Goal: Information Seeking & Learning: Learn about a topic

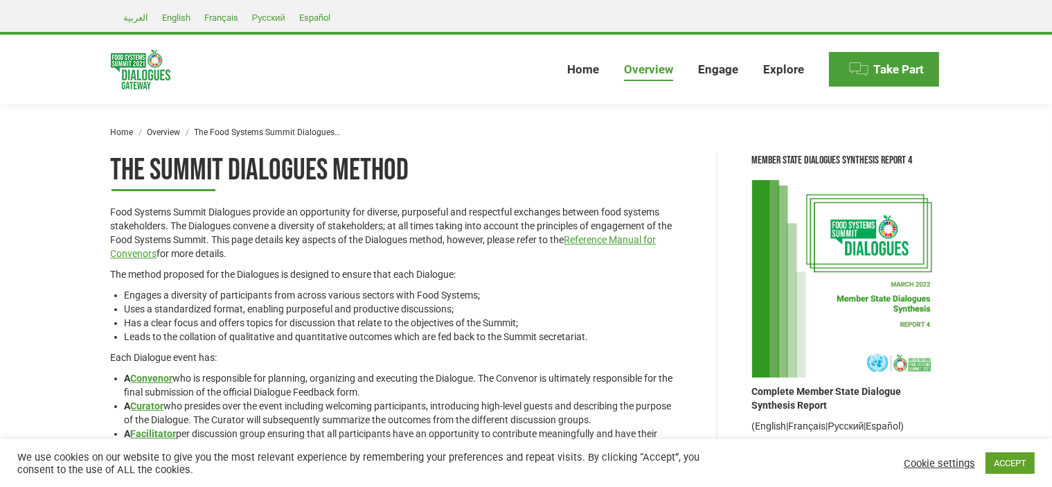
scroll to position [69, 0]
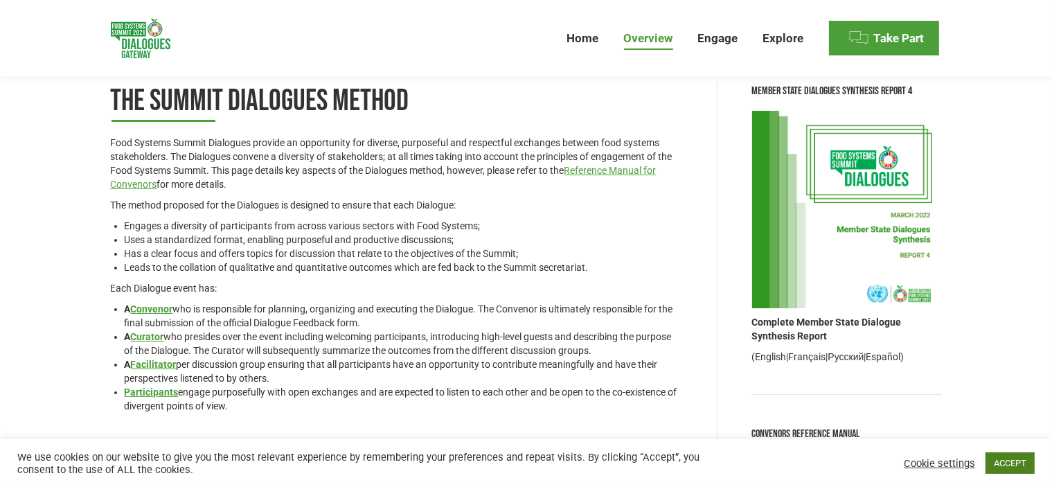
click at [1009, 454] on link "ACCEPT" at bounding box center [1010, 462] width 49 height 21
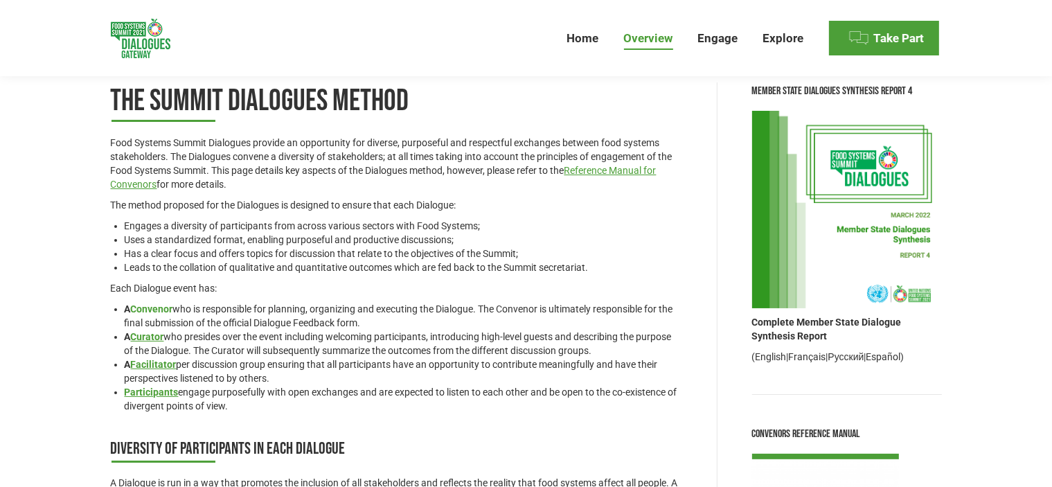
click at [152, 306] on link "Convenor" at bounding box center [152, 308] width 42 height 11
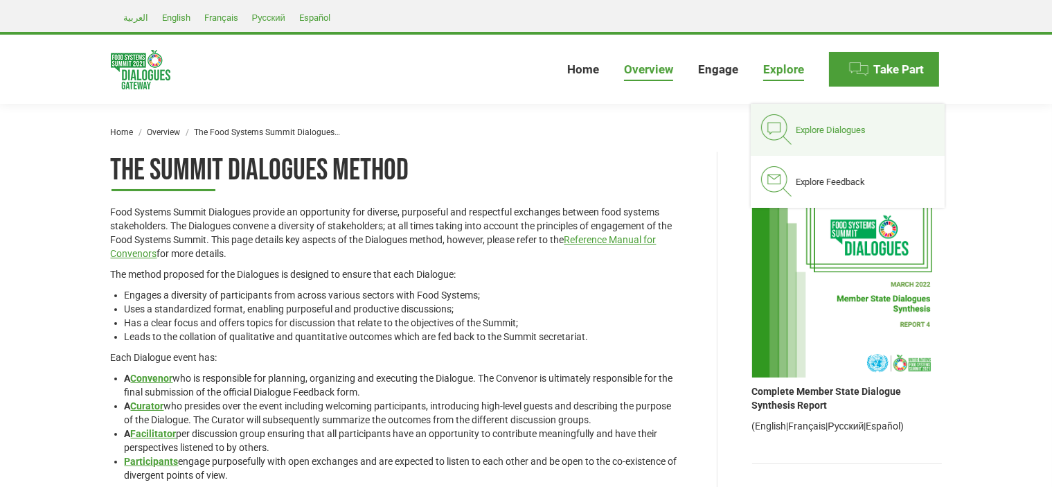
click at [815, 133] on span "Explore Dialogues" at bounding box center [831, 130] width 70 height 12
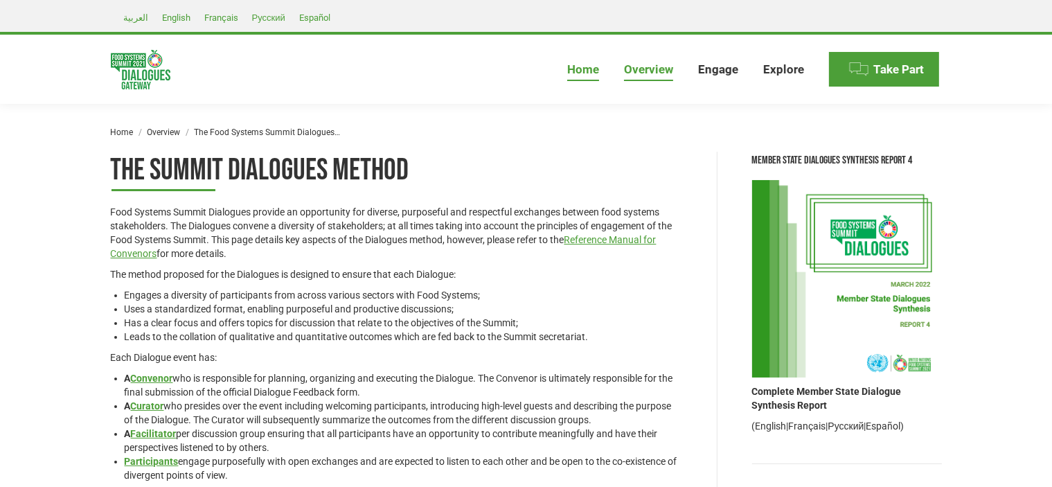
click at [589, 68] on span "Home" at bounding box center [583, 69] width 32 height 15
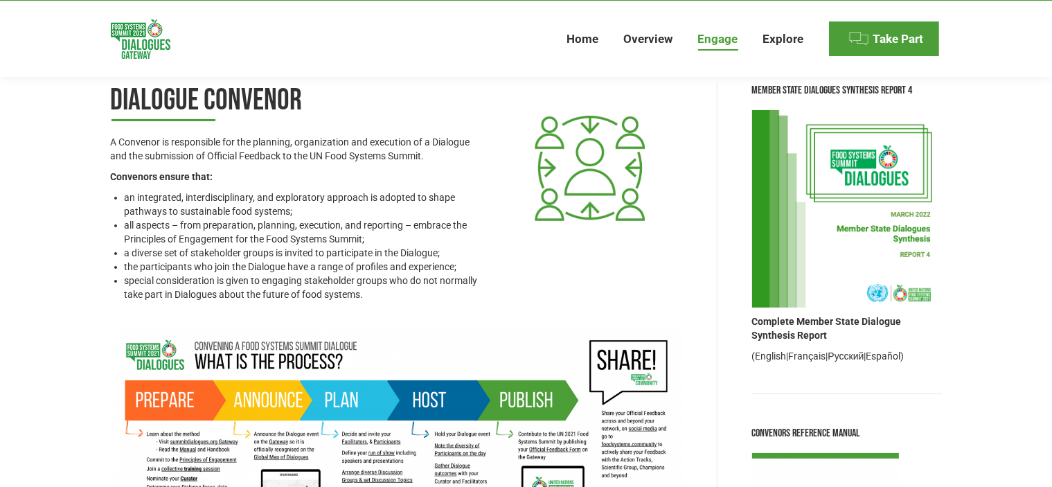
scroll to position [139, 0]
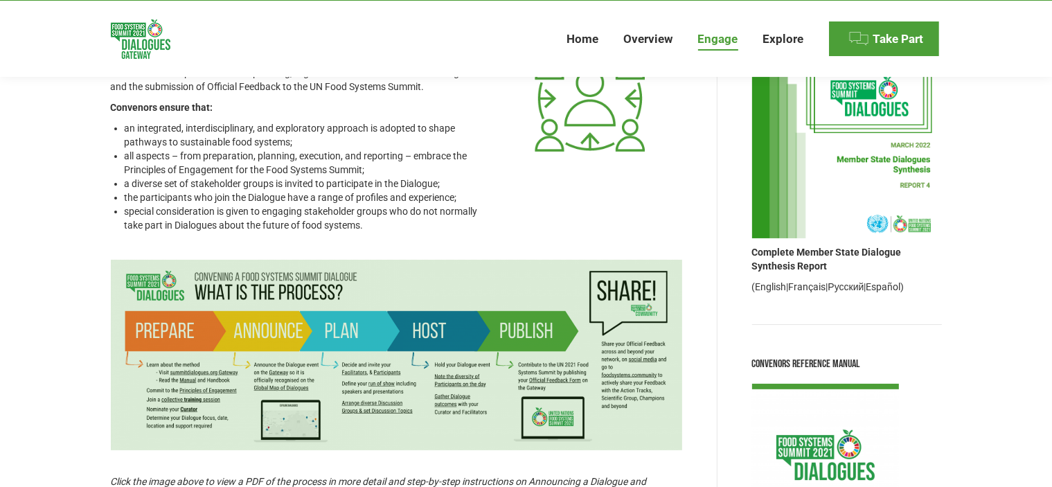
click at [240, 346] on icon at bounding box center [397, 355] width 572 height 191
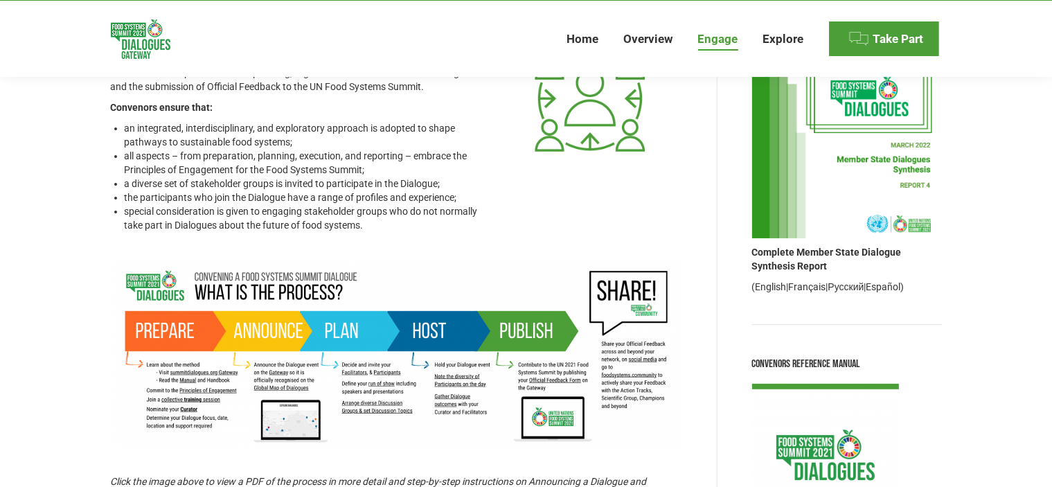
scroll to position [69, 0]
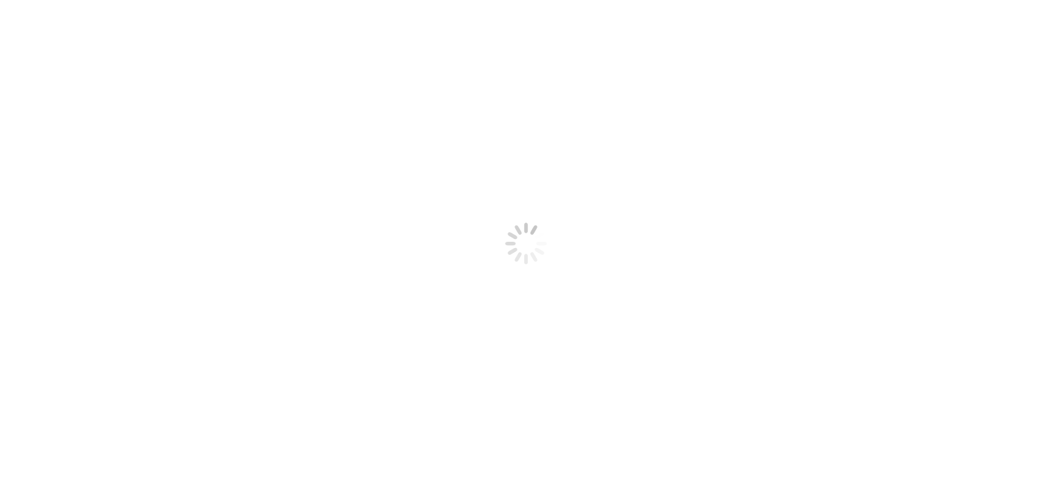
select select
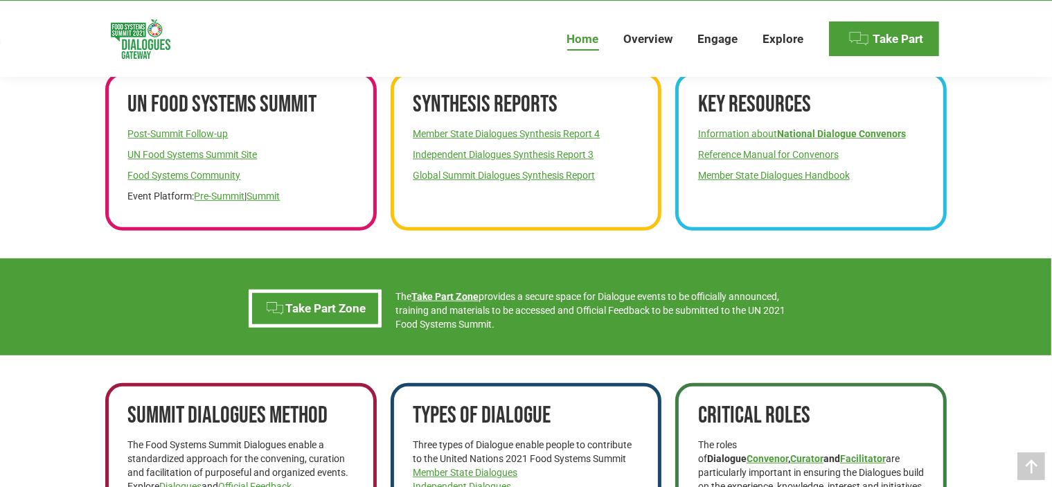
scroll to position [623, 0]
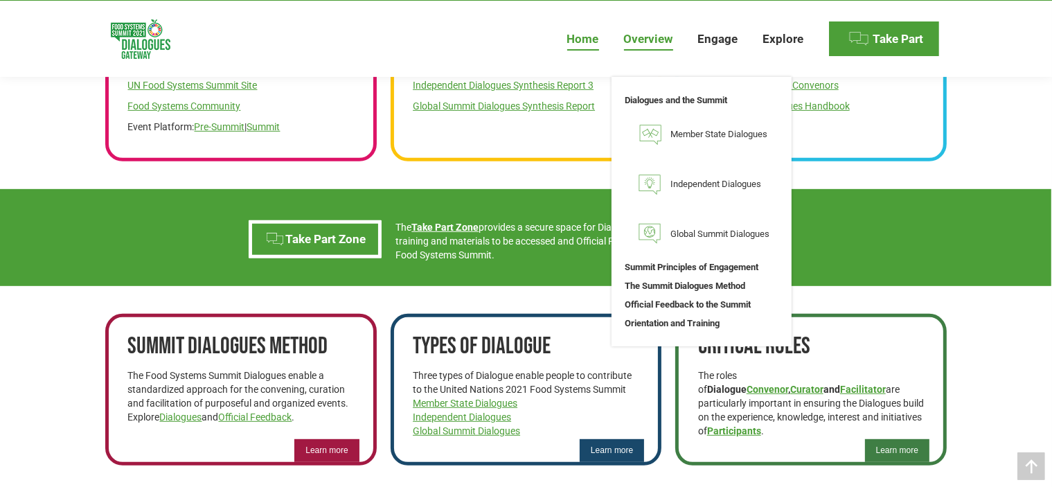
click at [669, 37] on span "Overview" at bounding box center [648, 39] width 49 height 15
